Goal: Transaction & Acquisition: Purchase product/service

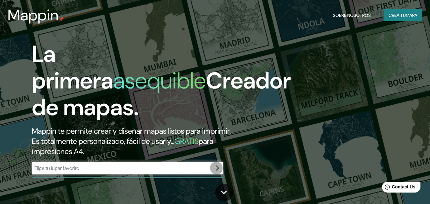
click at [215, 164] on icon "button" at bounding box center [217, 168] width 8 height 8
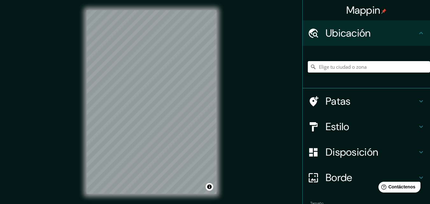
click at [338, 69] on input "Elige tu ciudad o zona" at bounding box center [369, 66] width 122 height 11
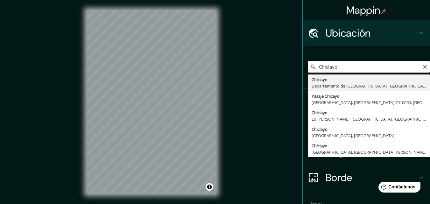
type input "Chiclayo, Departamento de [GEOGRAPHIC_DATA], [GEOGRAPHIC_DATA]"
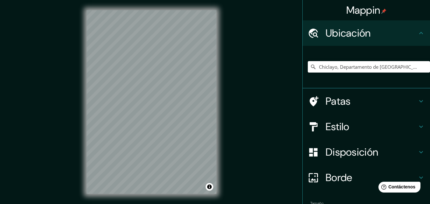
click at [341, 122] on font "Estilo" at bounding box center [338, 126] width 24 height 13
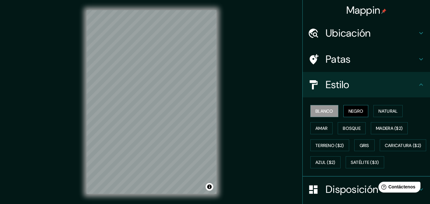
click at [349, 110] on font "Negro" at bounding box center [356, 111] width 15 height 6
